Goal: Task Accomplishment & Management: Manage account settings

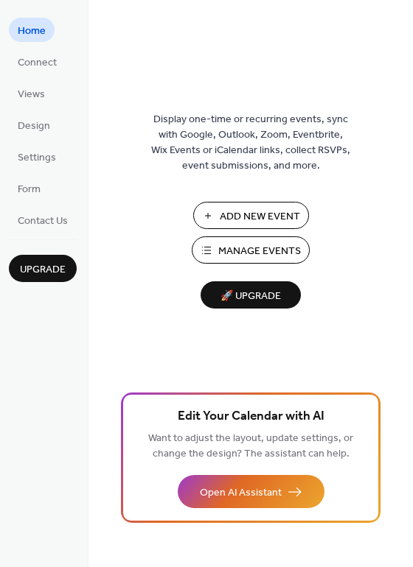
click at [231, 253] on span "Manage Events" at bounding box center [259, 251] width 83 height 15
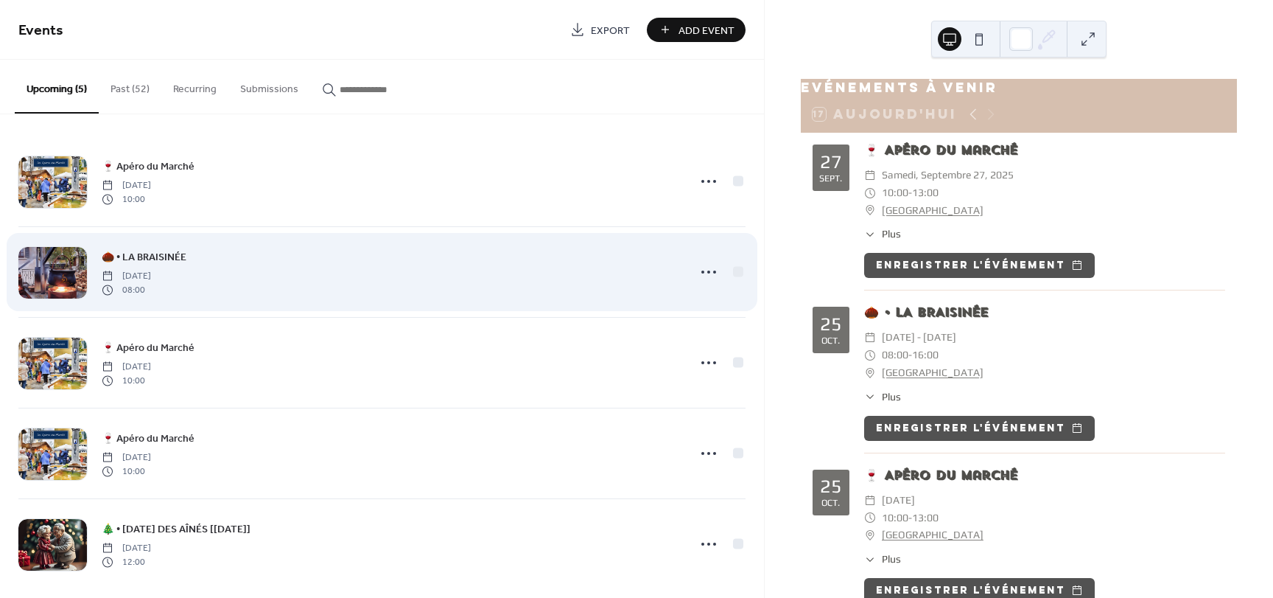
click at [167, 263] on span "🌰 • LA BRAISINÉE" at bounding box center [144, 257] width 85 height 15
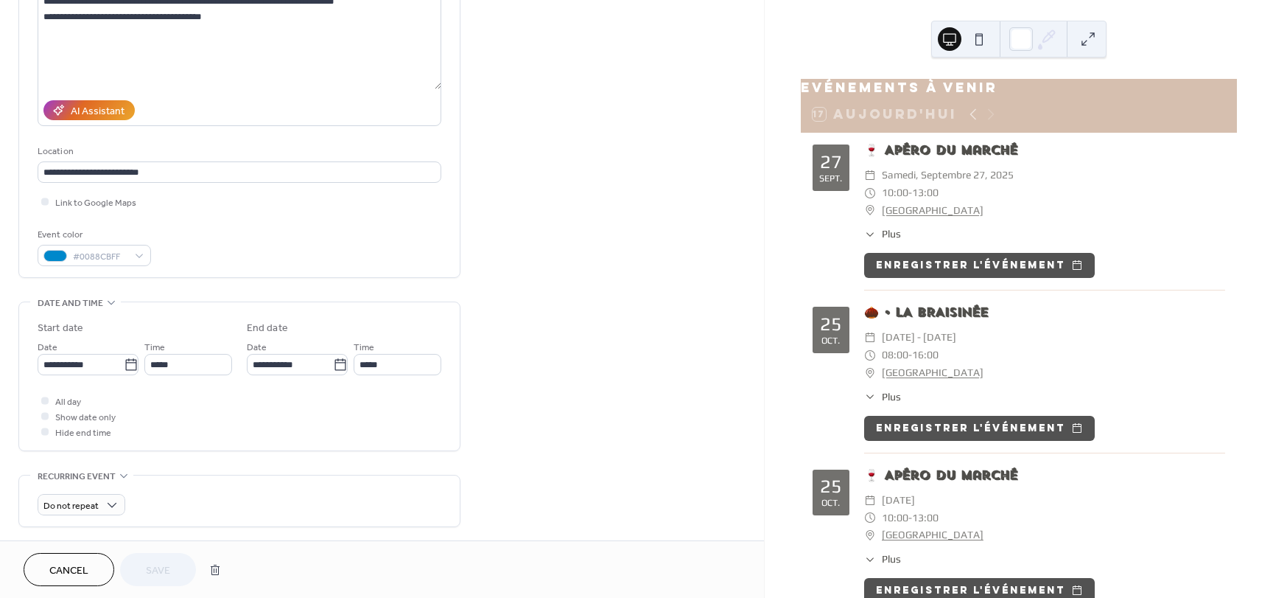
scroll to position [149, 0]
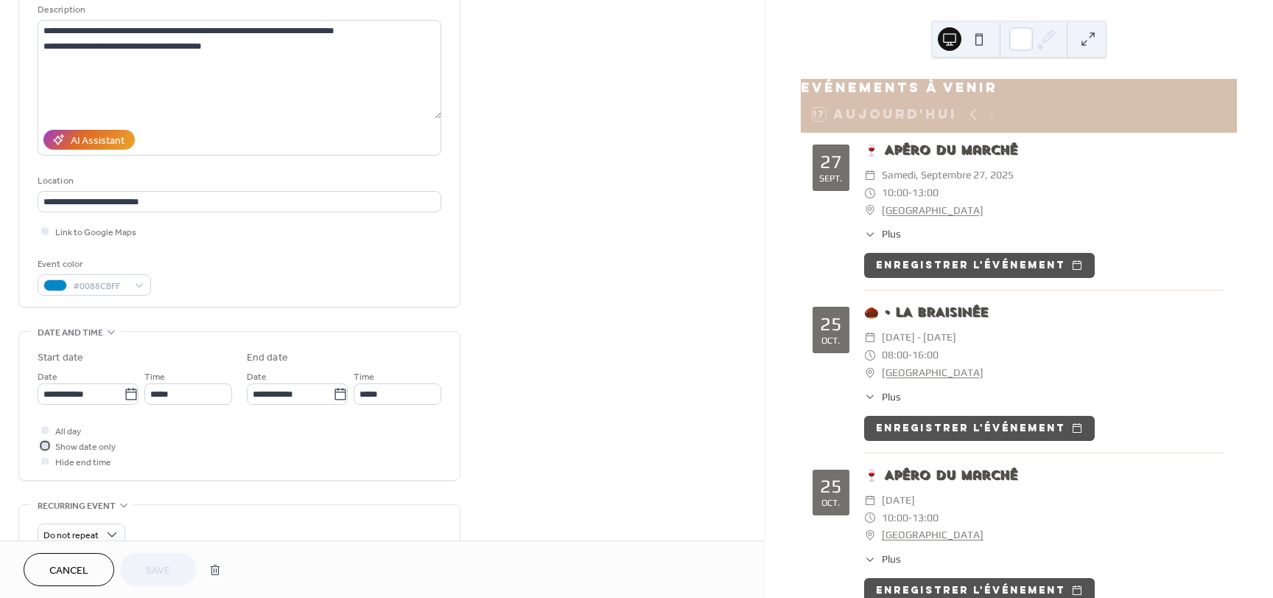
click at [46, 443] on div at bounding box center [44, 444] width 7 height 7
click at [44, 459] on div at bounding box center [44, 460] width 7 height 7
click at [46, 459] on div at bounding box center [44, 460] width 7 height 7
click at [45, 444] on icon at bounding box center [45, 445] width 4 height 4
click at [45, 444] on div at bounding box center [44, 444] width 7 height 7
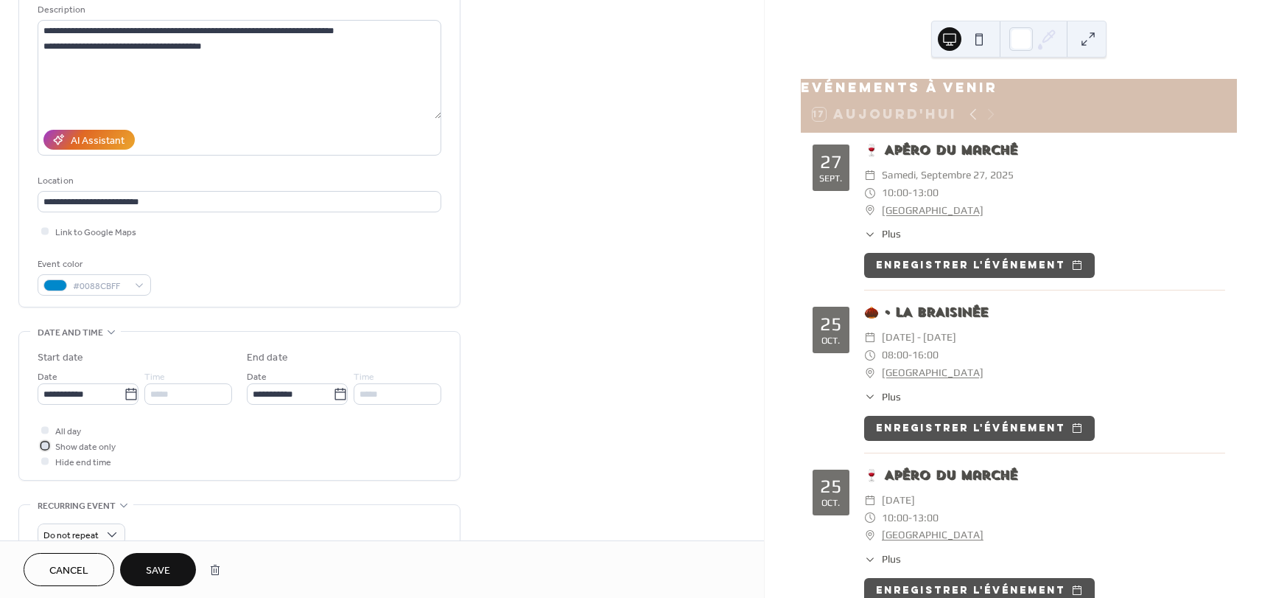
click at [45, 444] on icon at bounding box center [45, 445] width 4 height 4
click at [45, 444] on div at bounding box center [44, 444] width 7 height 7
click at [45, 444] on icon at bounding box center [45, 445] width 4 height 4
click at [178, 454] on div "All day Show date only Hide end time" at bounding box center [240, 445] width 404 height 46
click at [43, 427] on div at bounding box center [44, 429] width 7 height 7
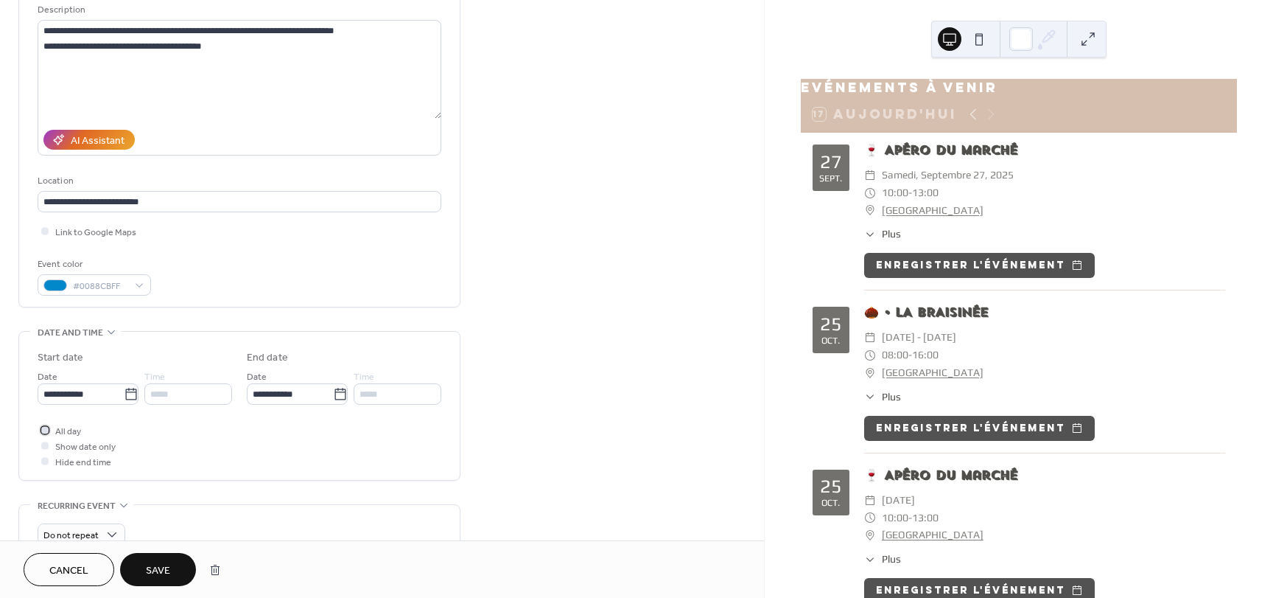
click at [43, 427] on icon at bounding box center [45, 429] width 4 height 4
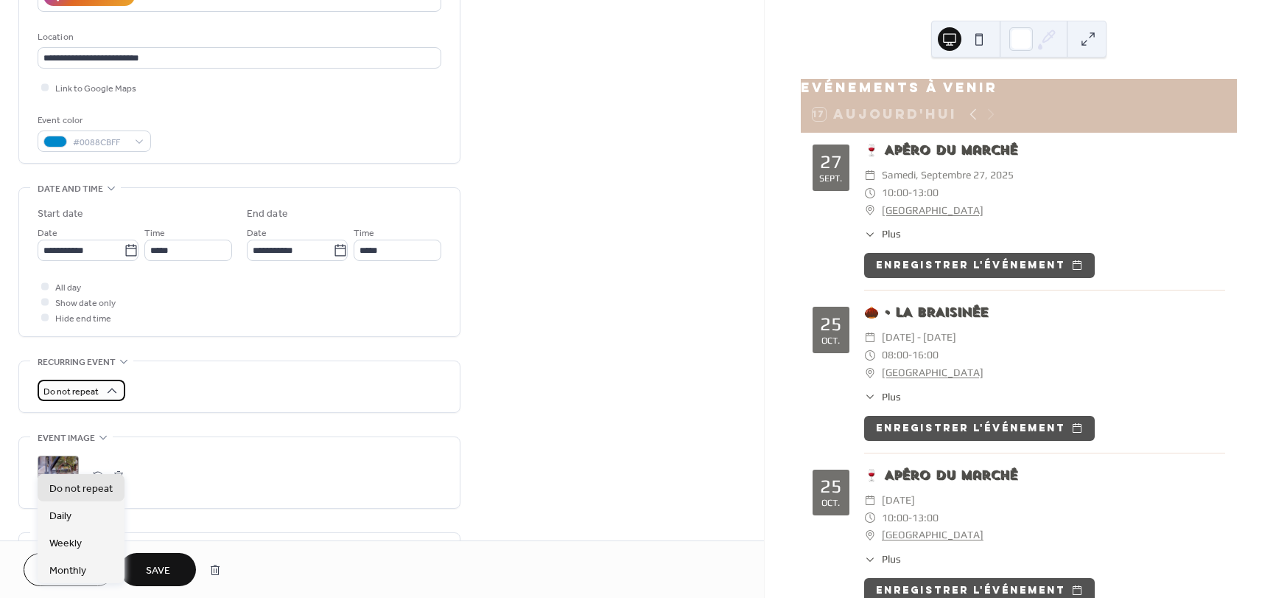
scroll to position [296, 0]
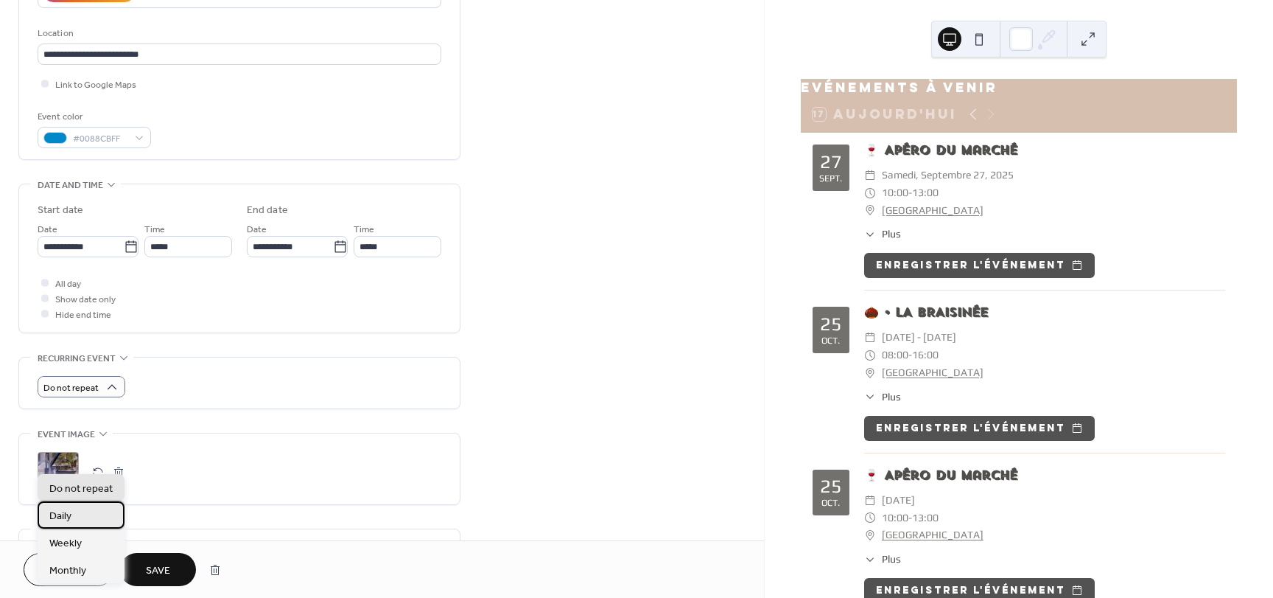
click at [66, 512] on span "Daily" at bounding box center [60, 515] width 22 height 15
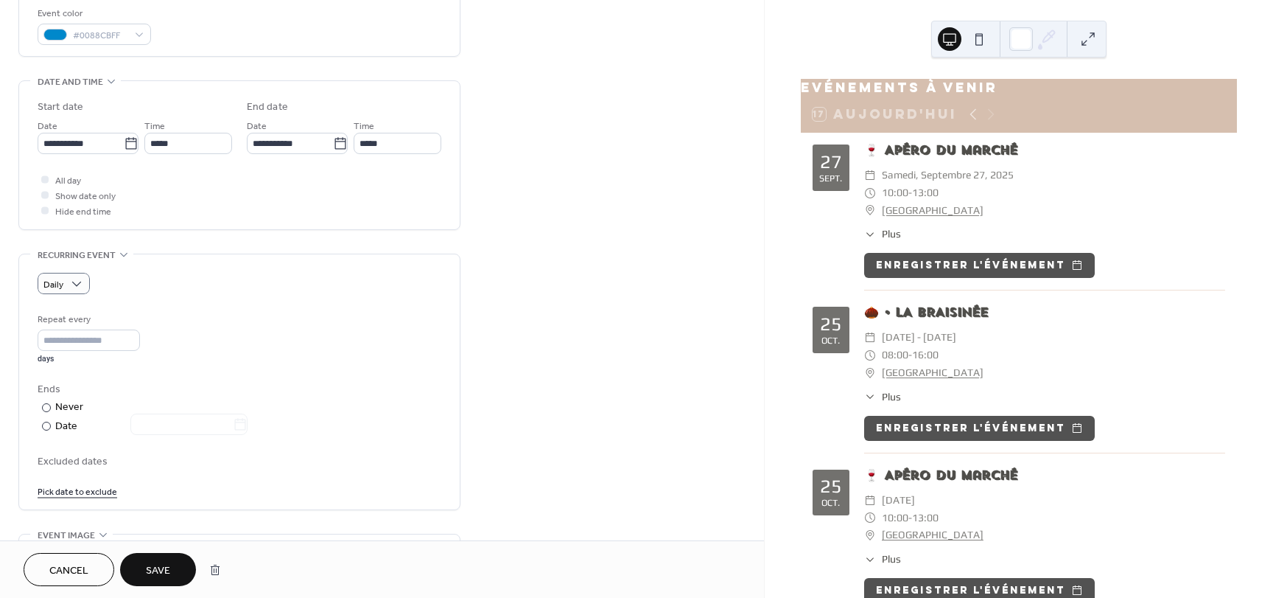
scroll to position [444, 0]
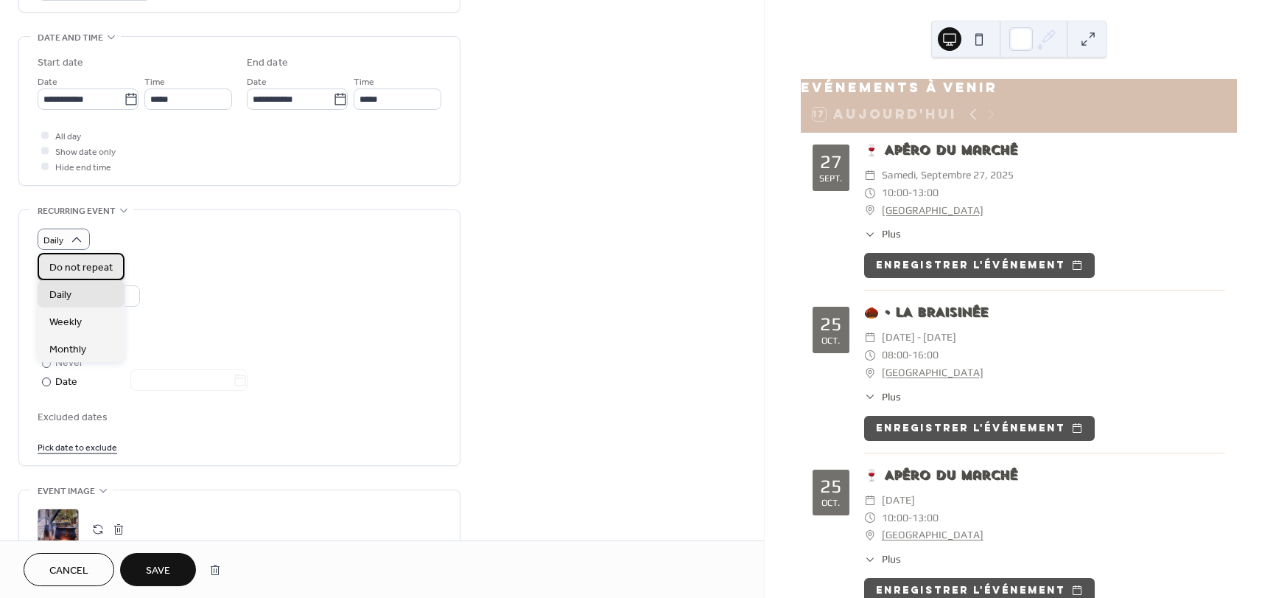
click at [86, 272] on span "Do not repeat" at bounding box center [80, 267] width 63 height 15
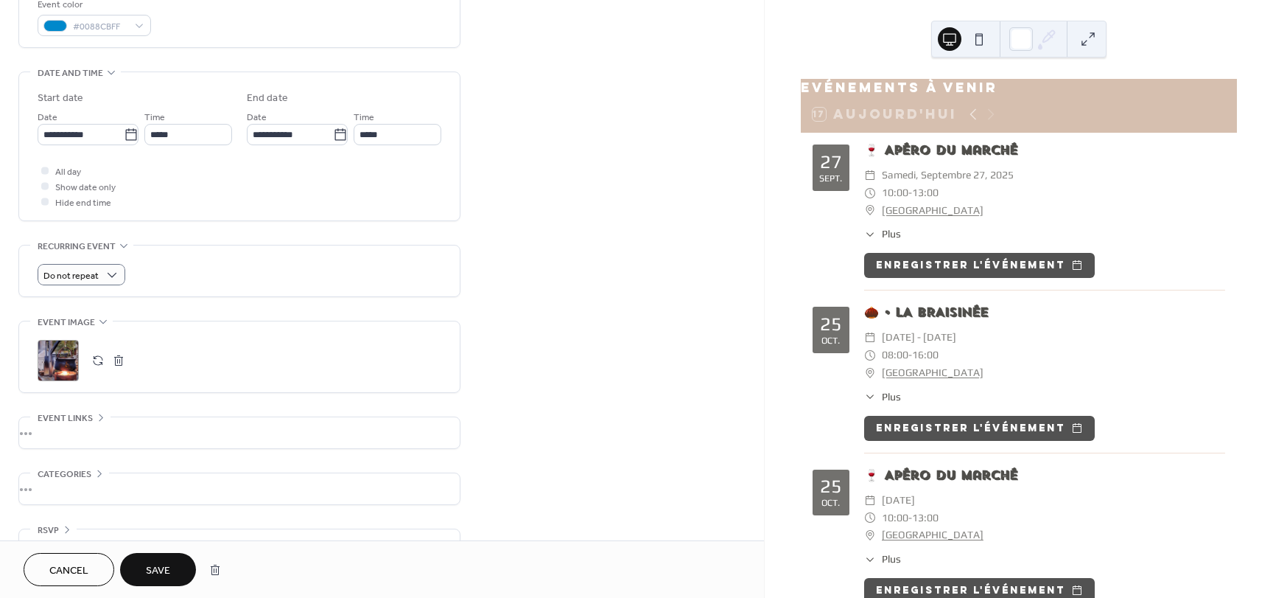
scroll to position [296, 0]
